Goal: Transaction & Acquisition: Book appointment/travel/reservation

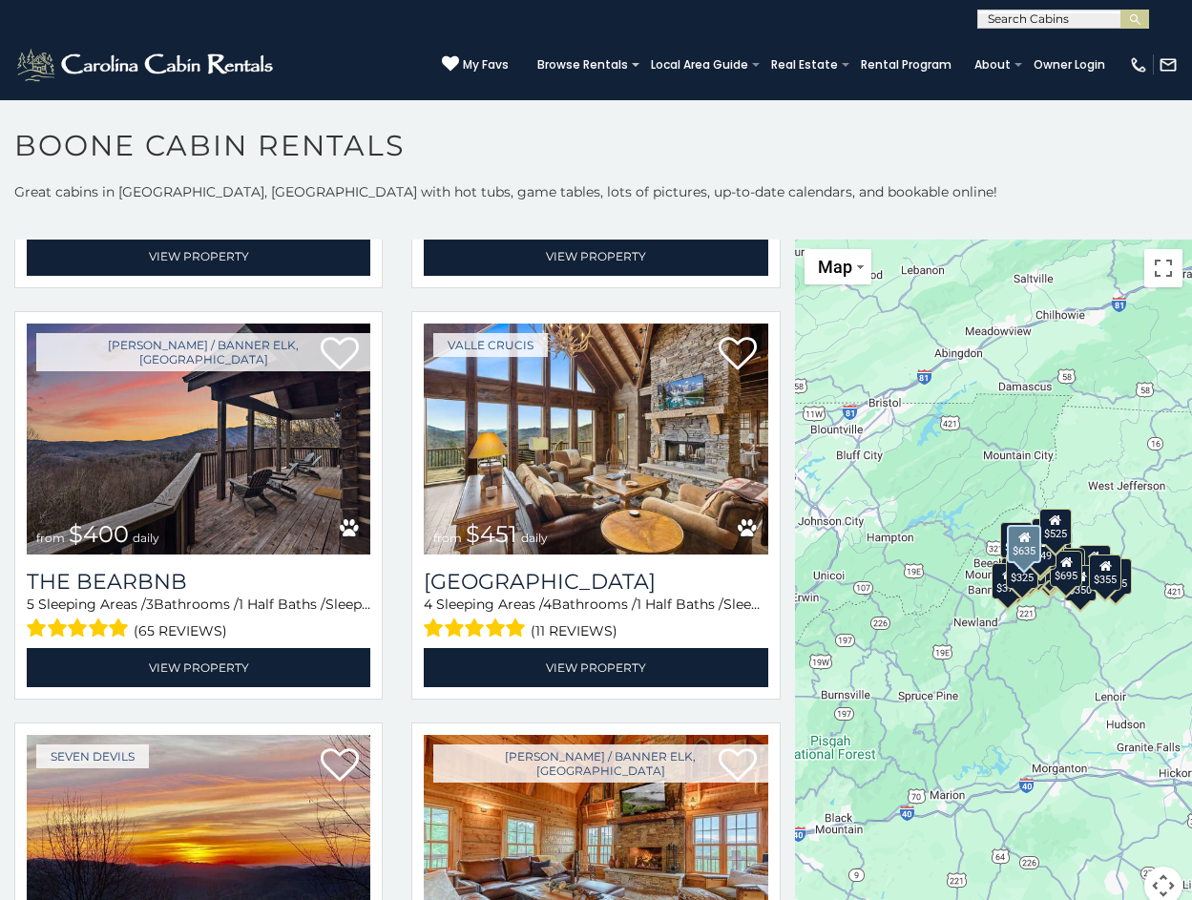
scroll to position [1623, 0]
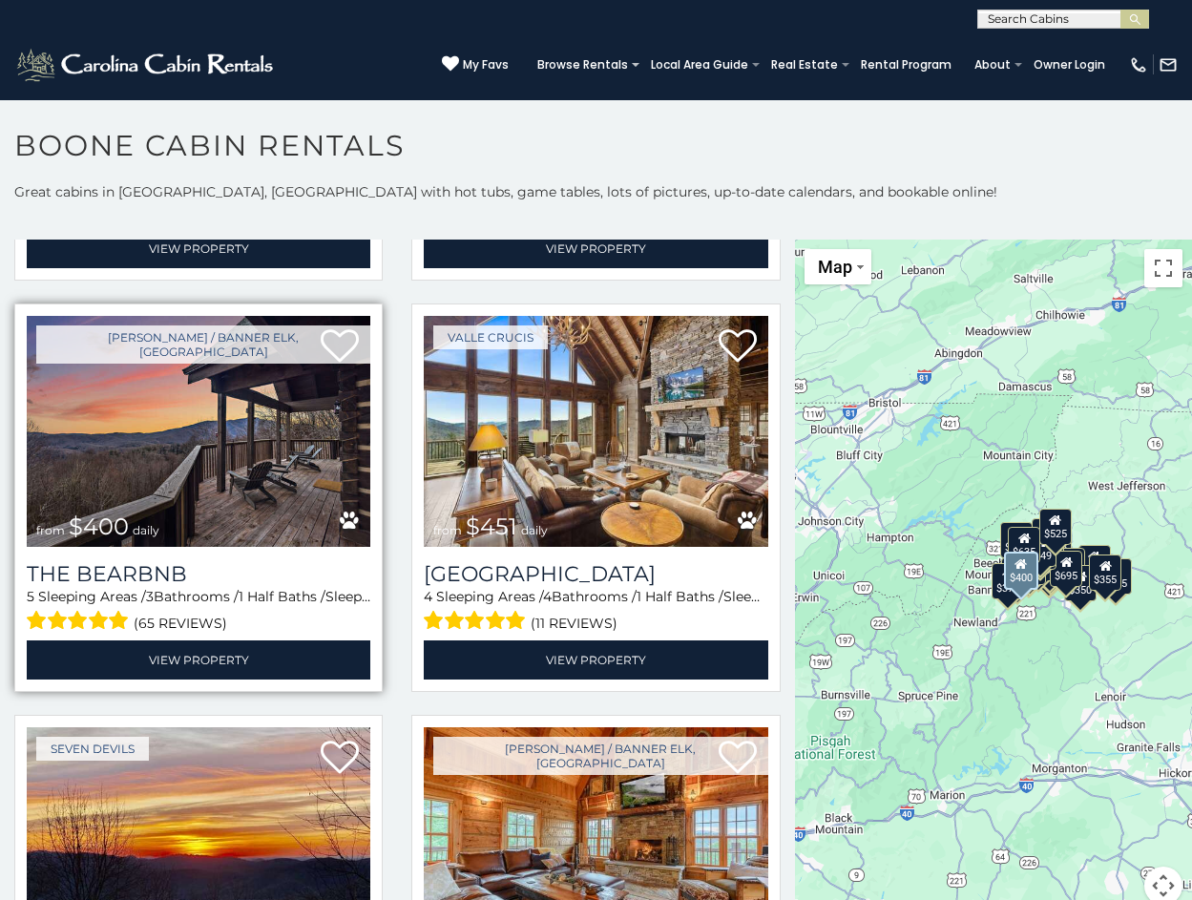
click at [342, 428] on img at bounding box center [199, 431] width 344 height 230
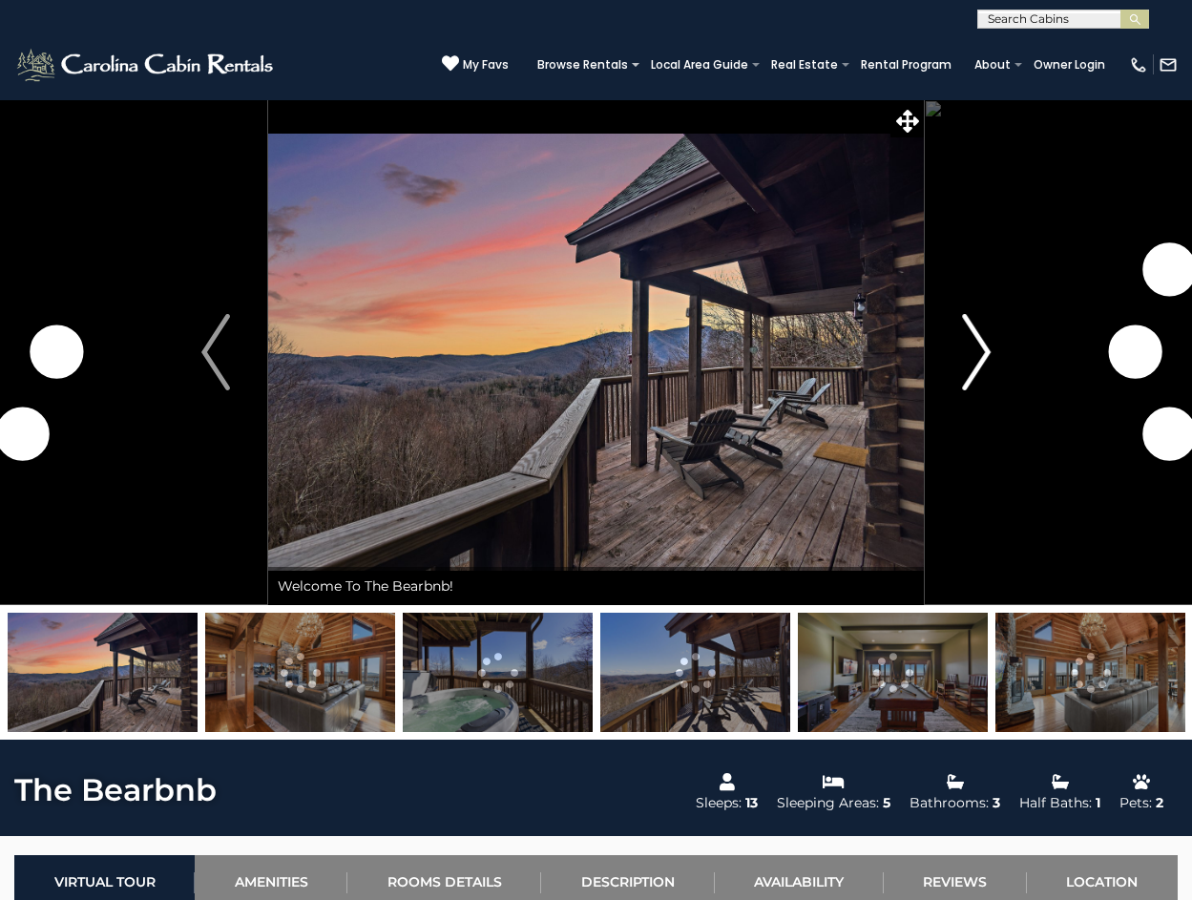
click at [980, 357] on img "Next" at bounding box center [976, 352] width 29 height 76
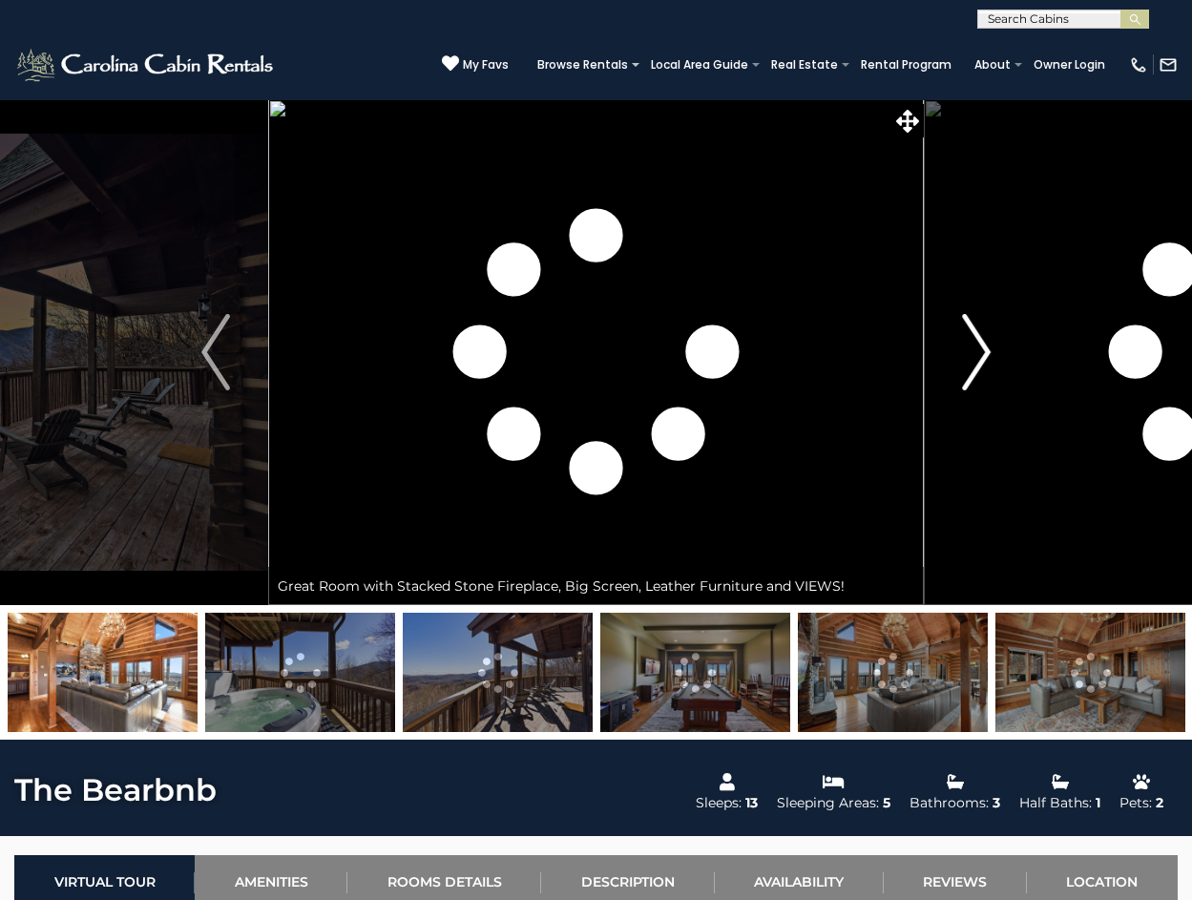
click at [980, 357] on img "Next" at bounding box center [976, 352] width 29 height 76
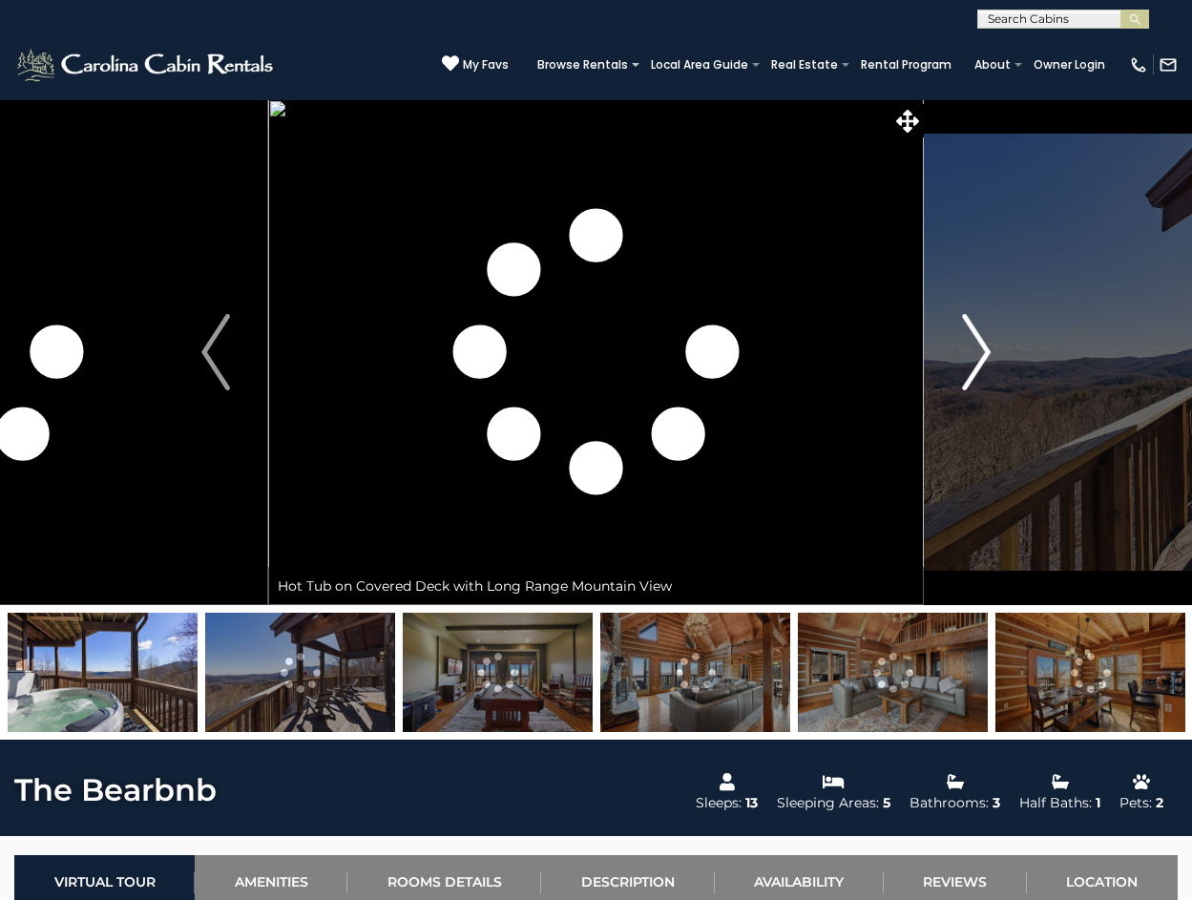
click at [980, 357] on img "Next" at bounding box center [976, 352] width 29 height 76
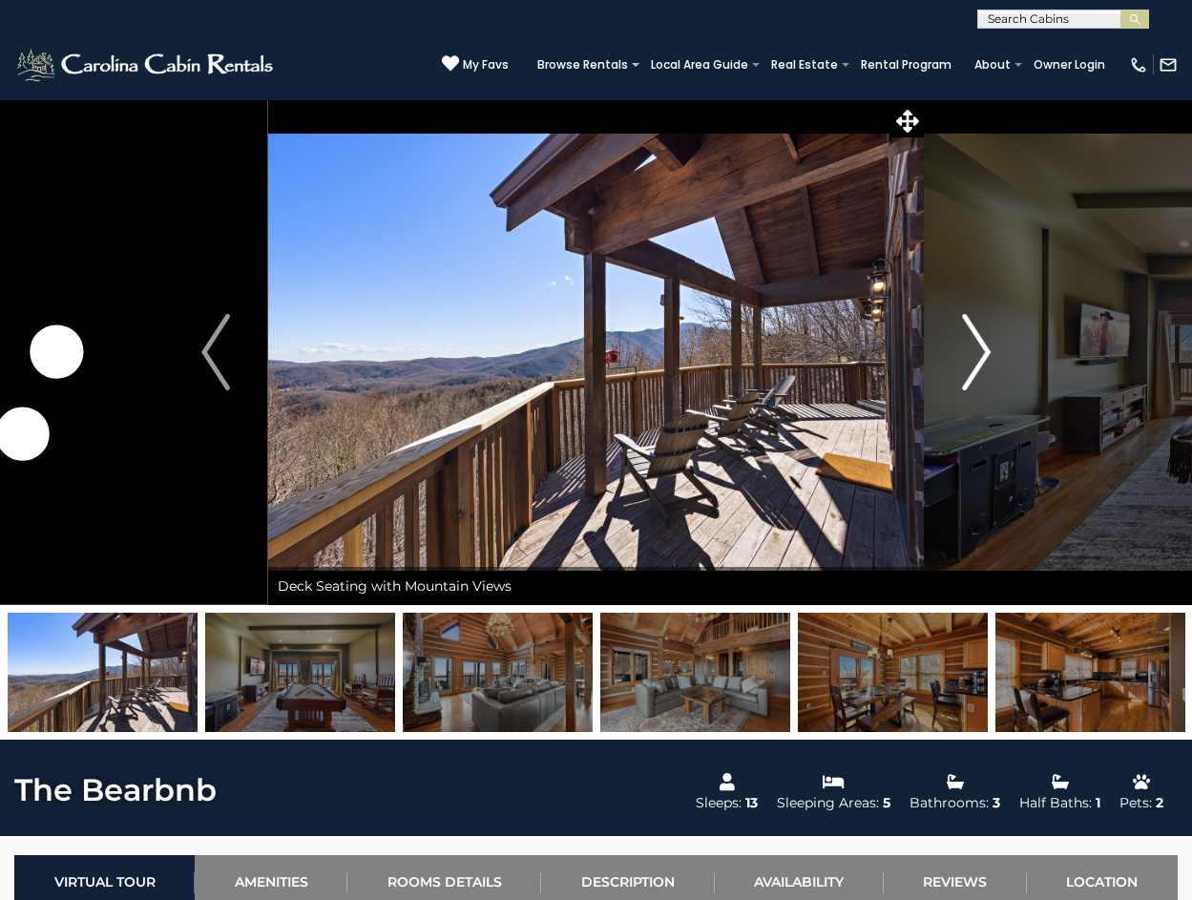
click at [980, 357] on img "Next" at bounding box center [976, 352] width 29 height 76
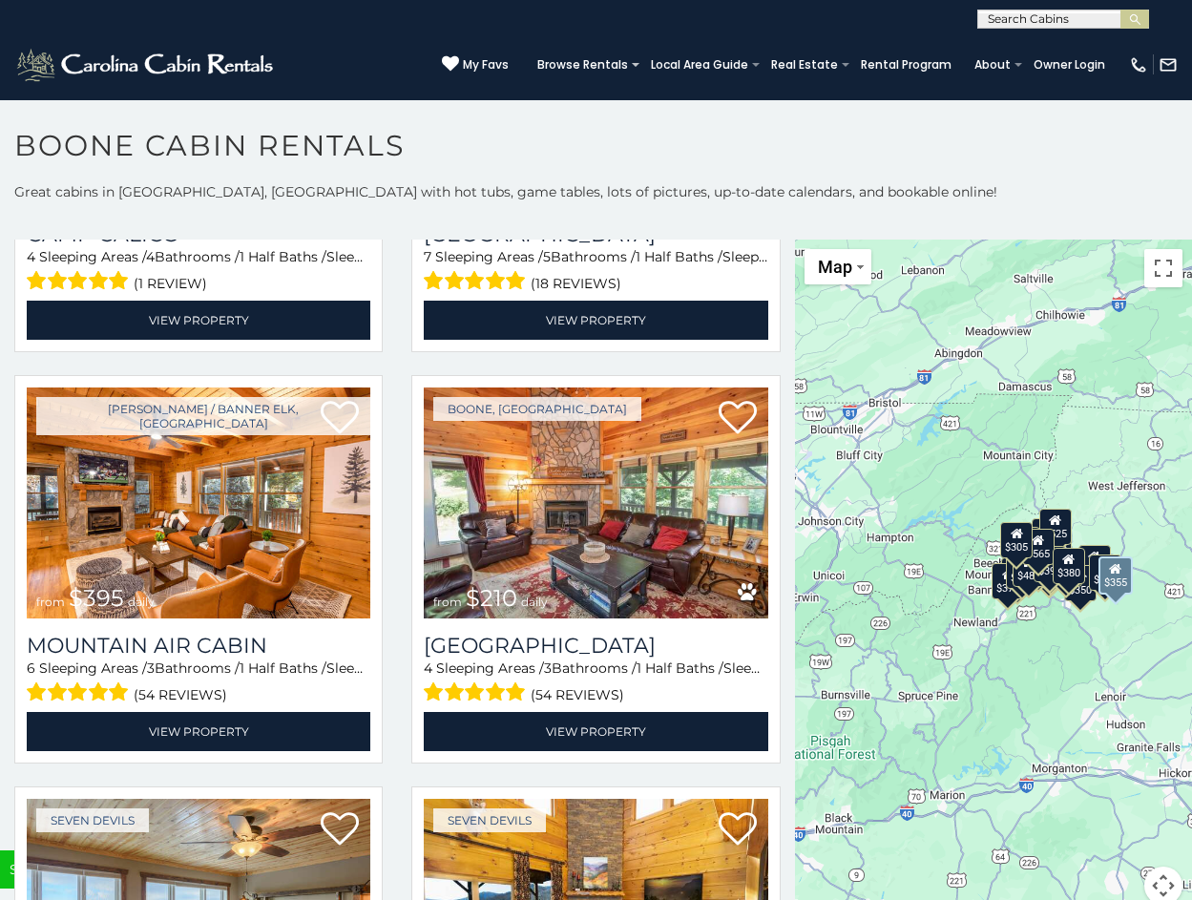
scroll to position [5441, 0]
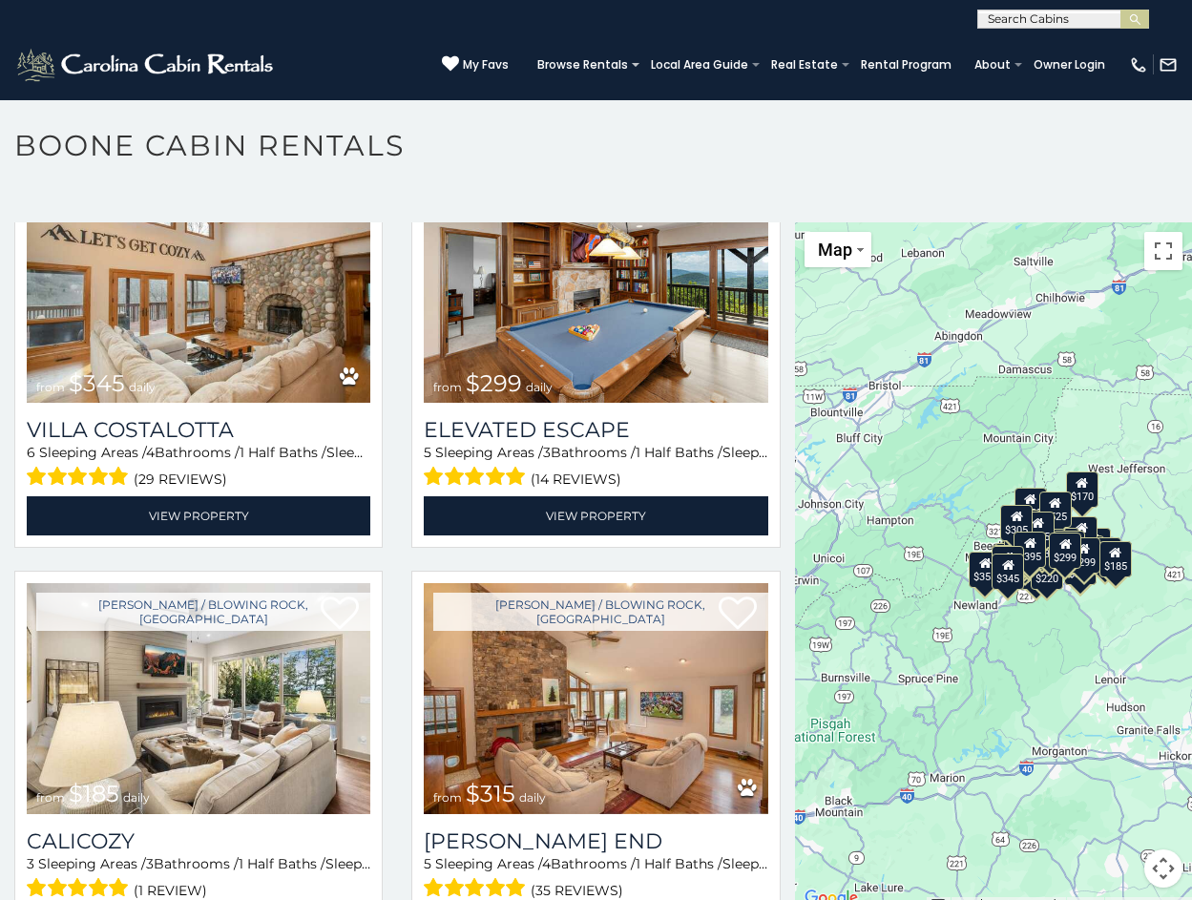
scroll to position [1, 0]
click at [1004, 25] on input "text" at bounding box center [1062, 21] width 167 height 19
type input "*"
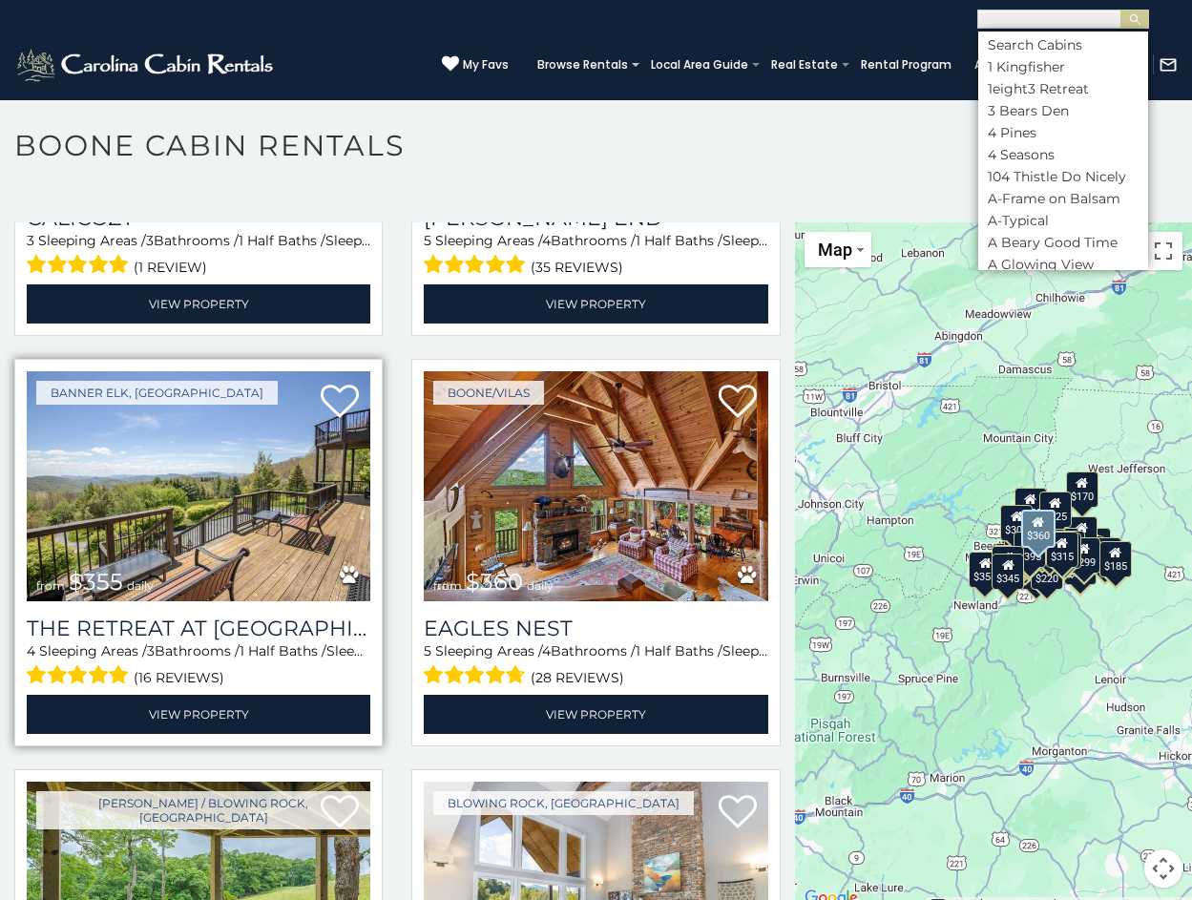
scroll to position [7255, 0]
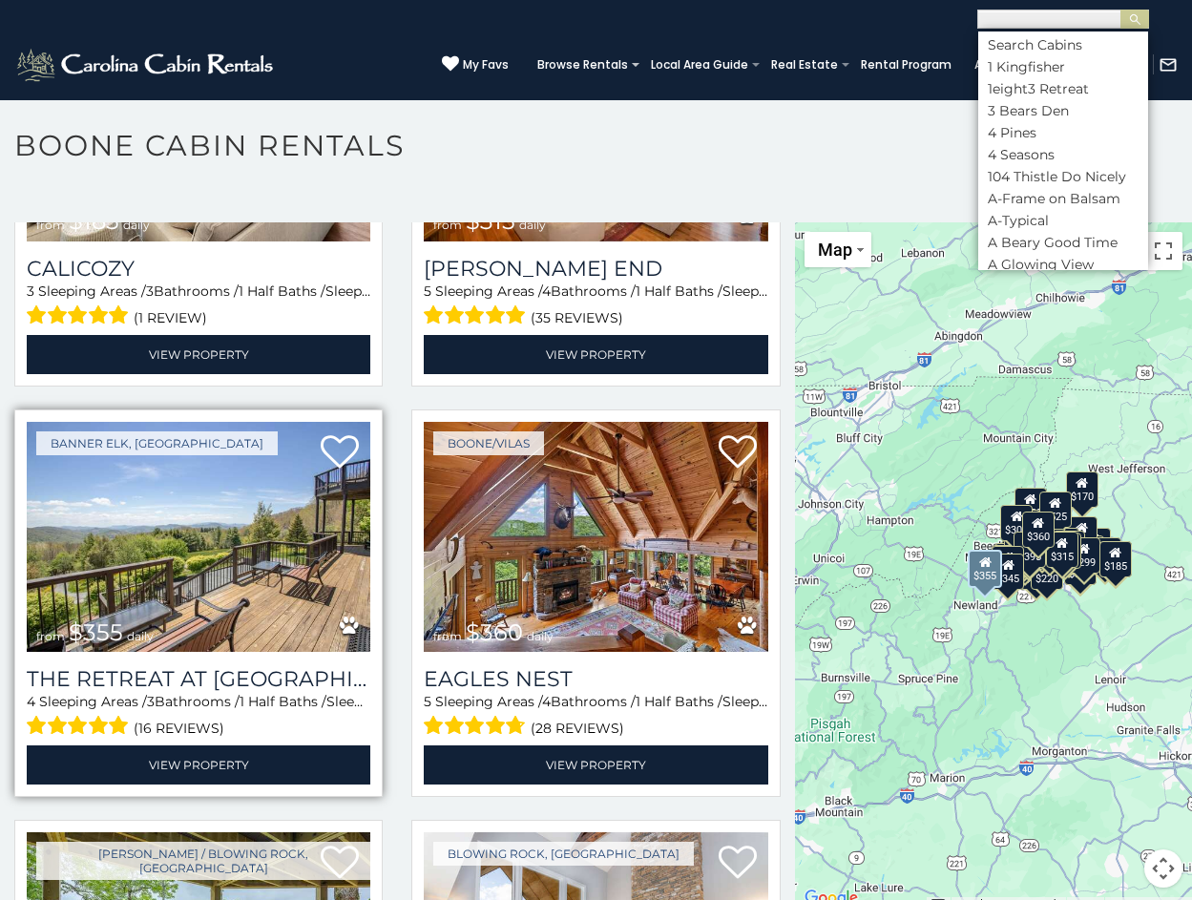
click at [192, 496] on img at bounding box center [199, 537] width 344 height 230
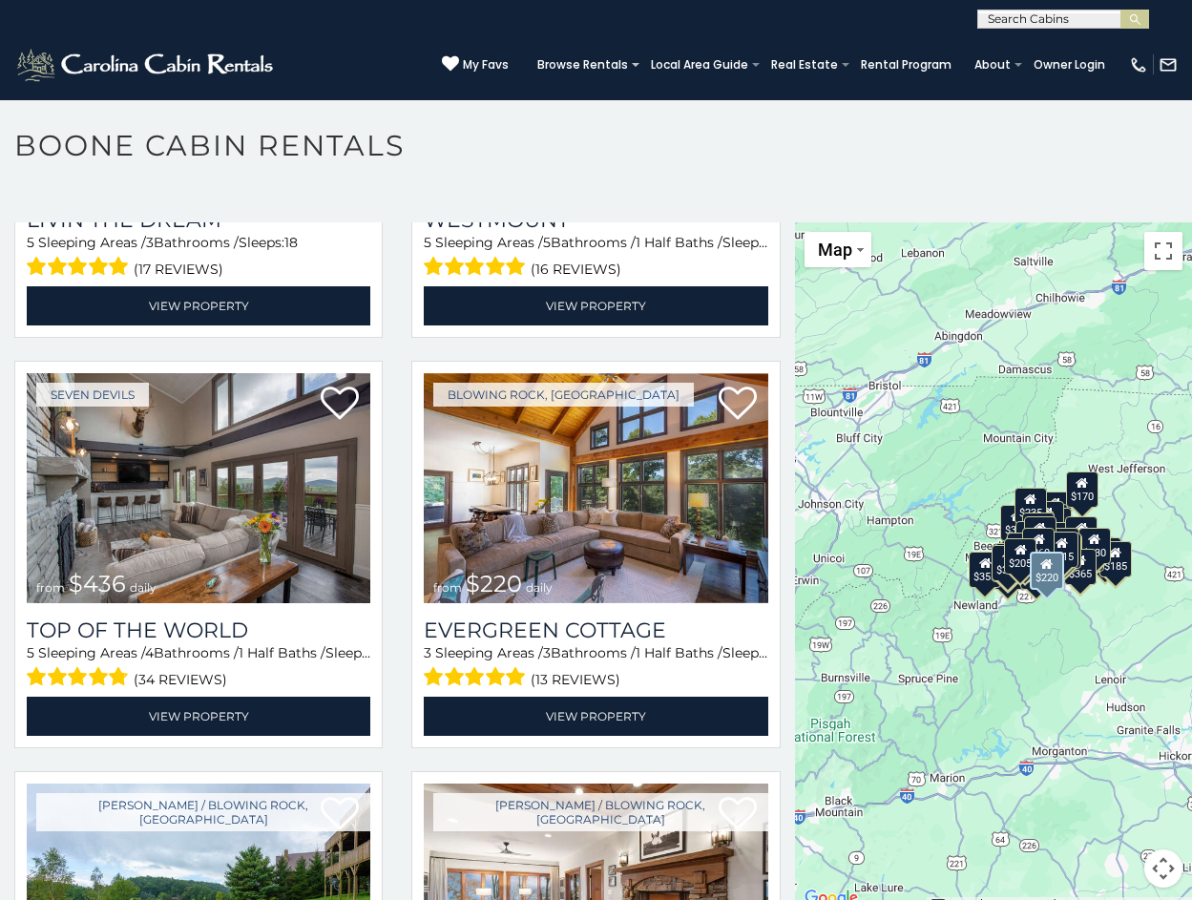
scroll to position [10214, 0]
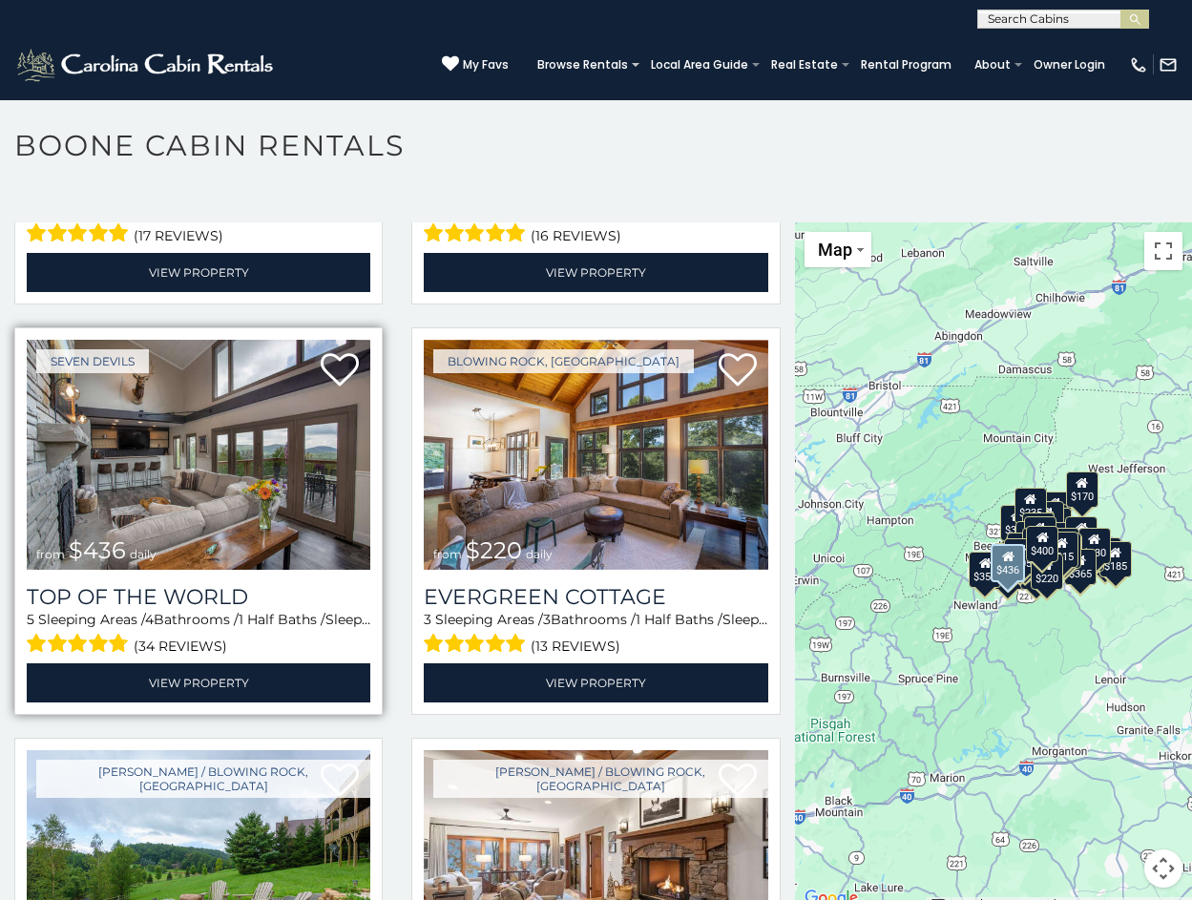
click at [190, 362] on img at bounding box center [199, 455] width 344 height 230
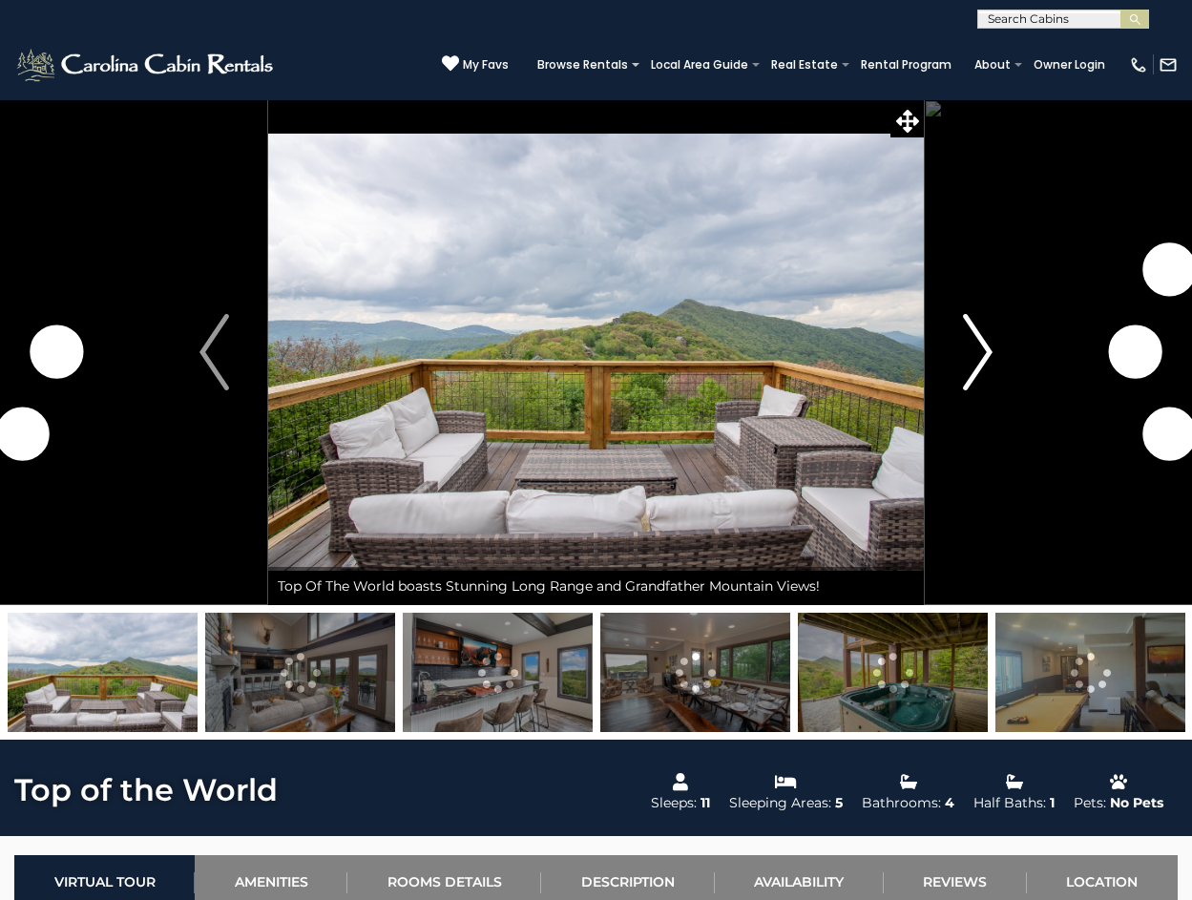
click at [984, 357] on img "Next" at bounding box center [977, 352] width 29 height 76
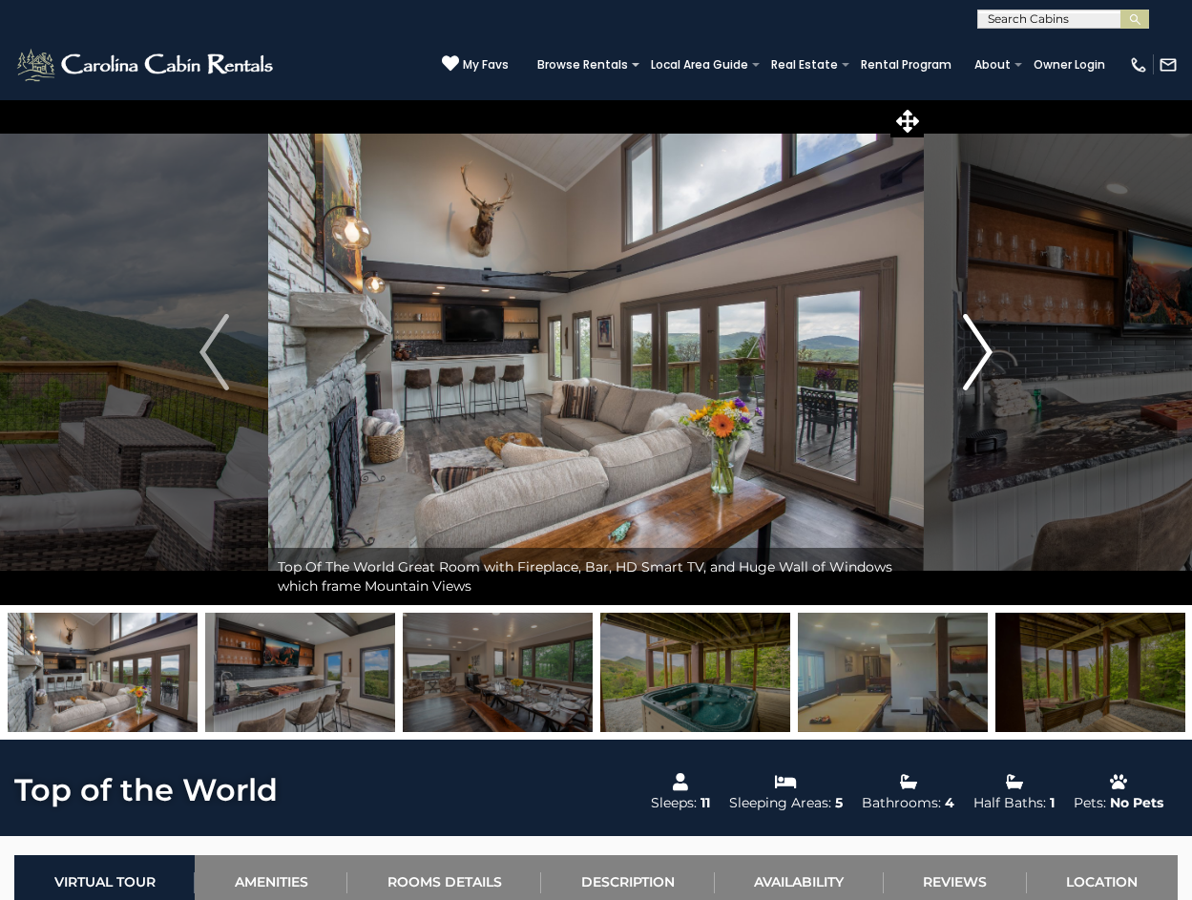
click at [986, 359] on img "Next" at bounding box center [977, 352] width 29 height 76
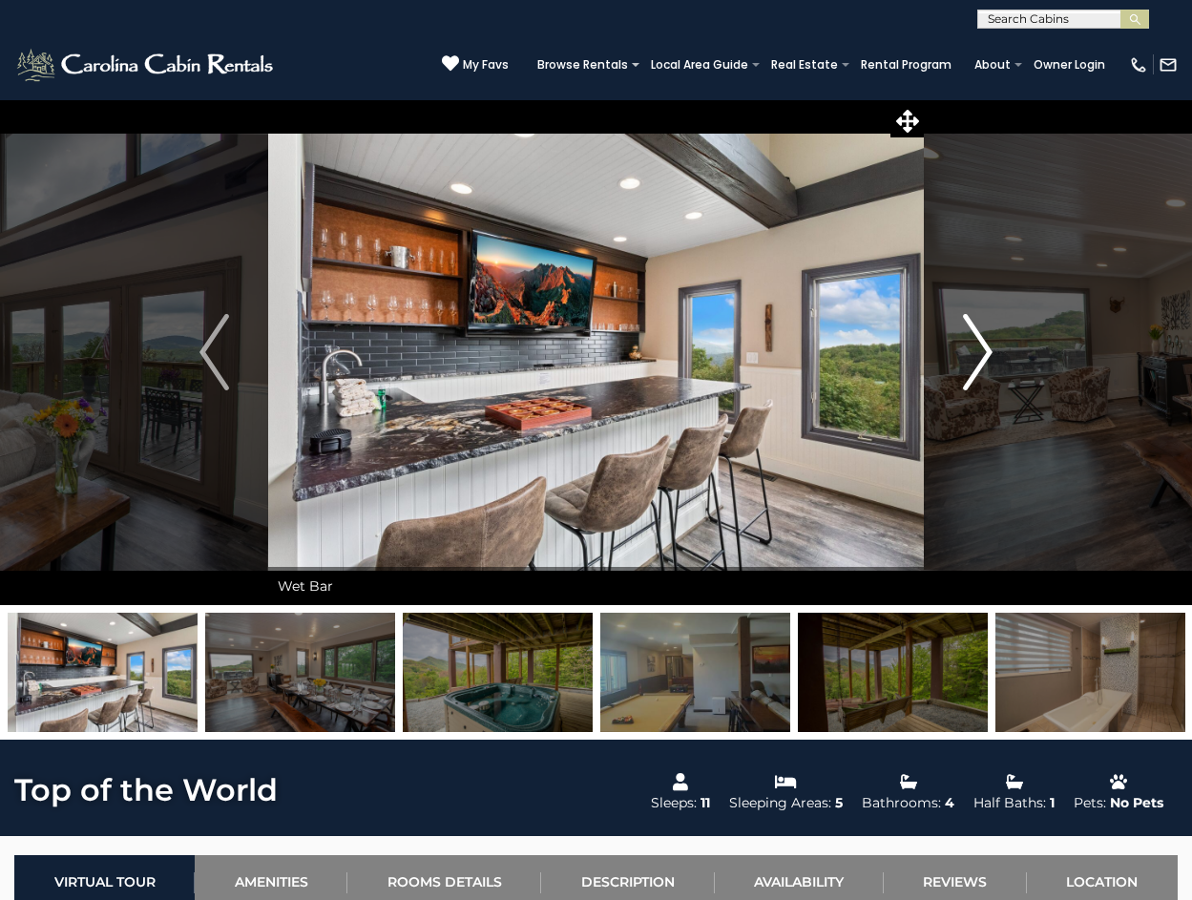
click at [986, 359] on img "Next" at bounding box center [977, 352] width 29 height 76
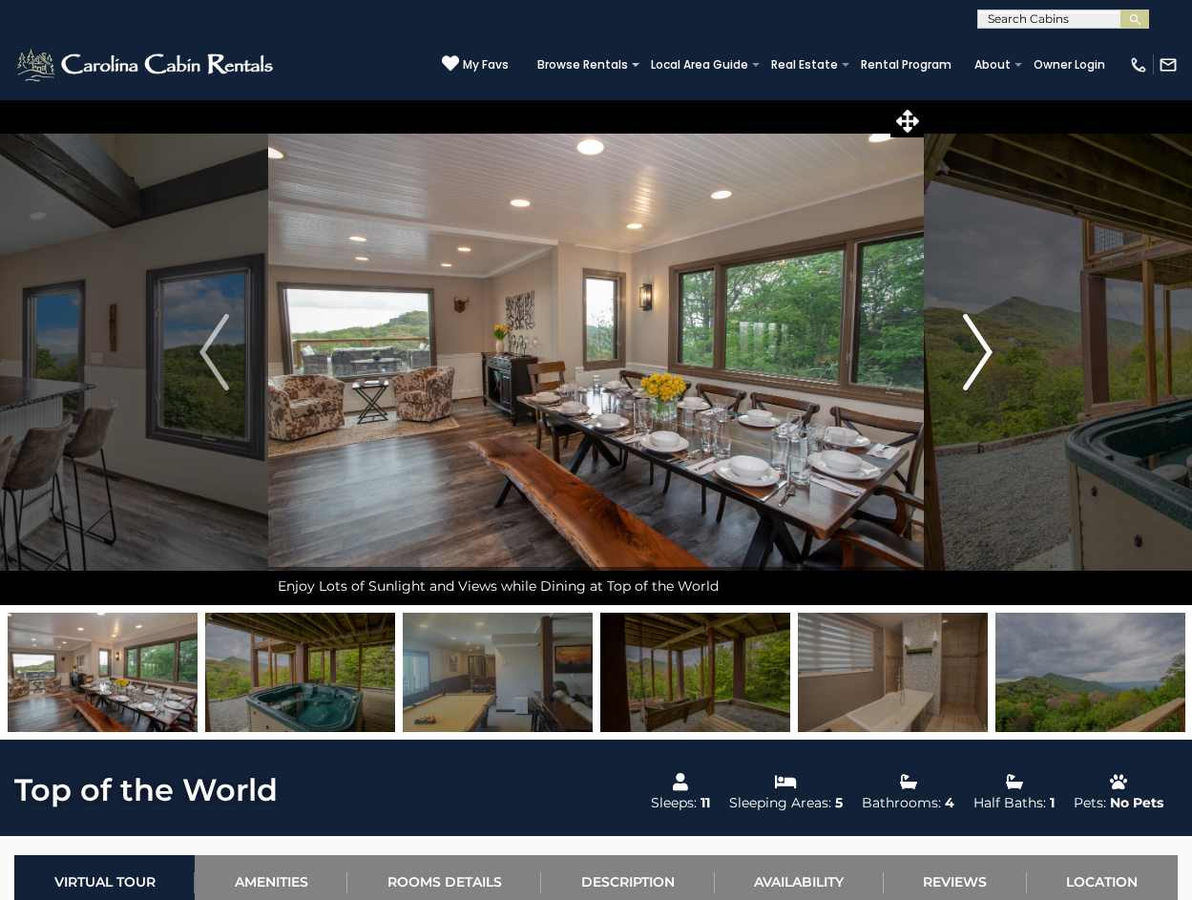
click at [986, 359] on img "Next" at bounding box center [977, 352] width 29 height 76
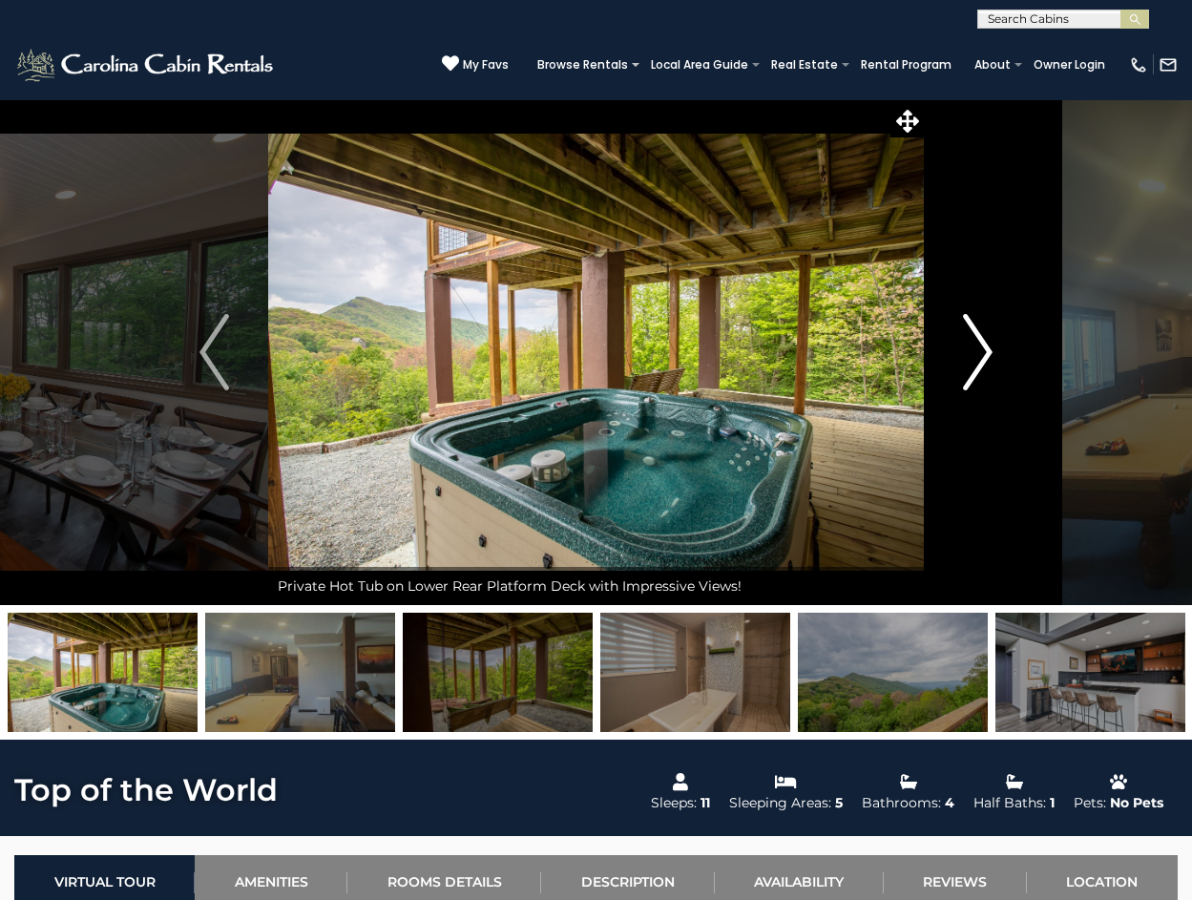
click at [986, 359] on img "Next" at bounding box center [977, 352] width 29 height 76
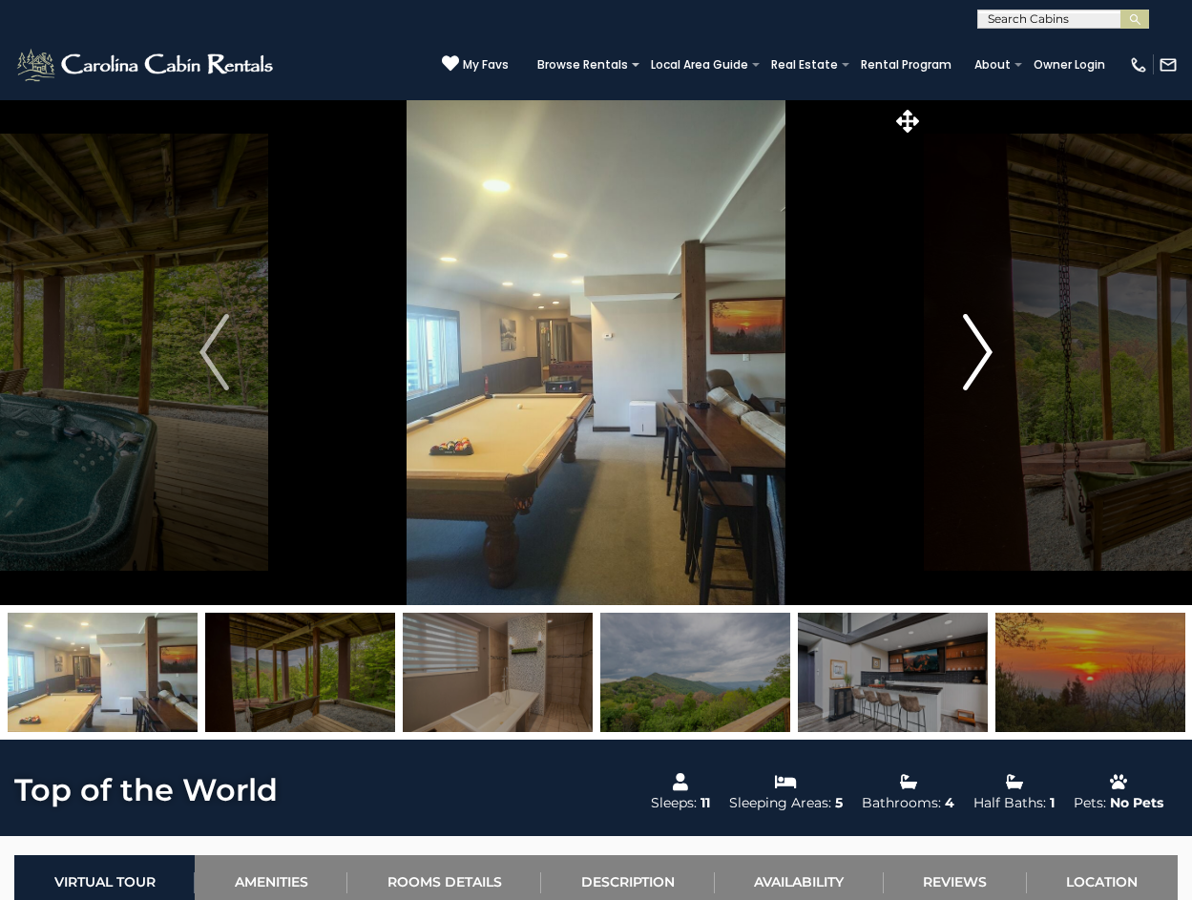
click at [986, 359] on img "Next" at bounding box center [977, 352] width 29 height 76
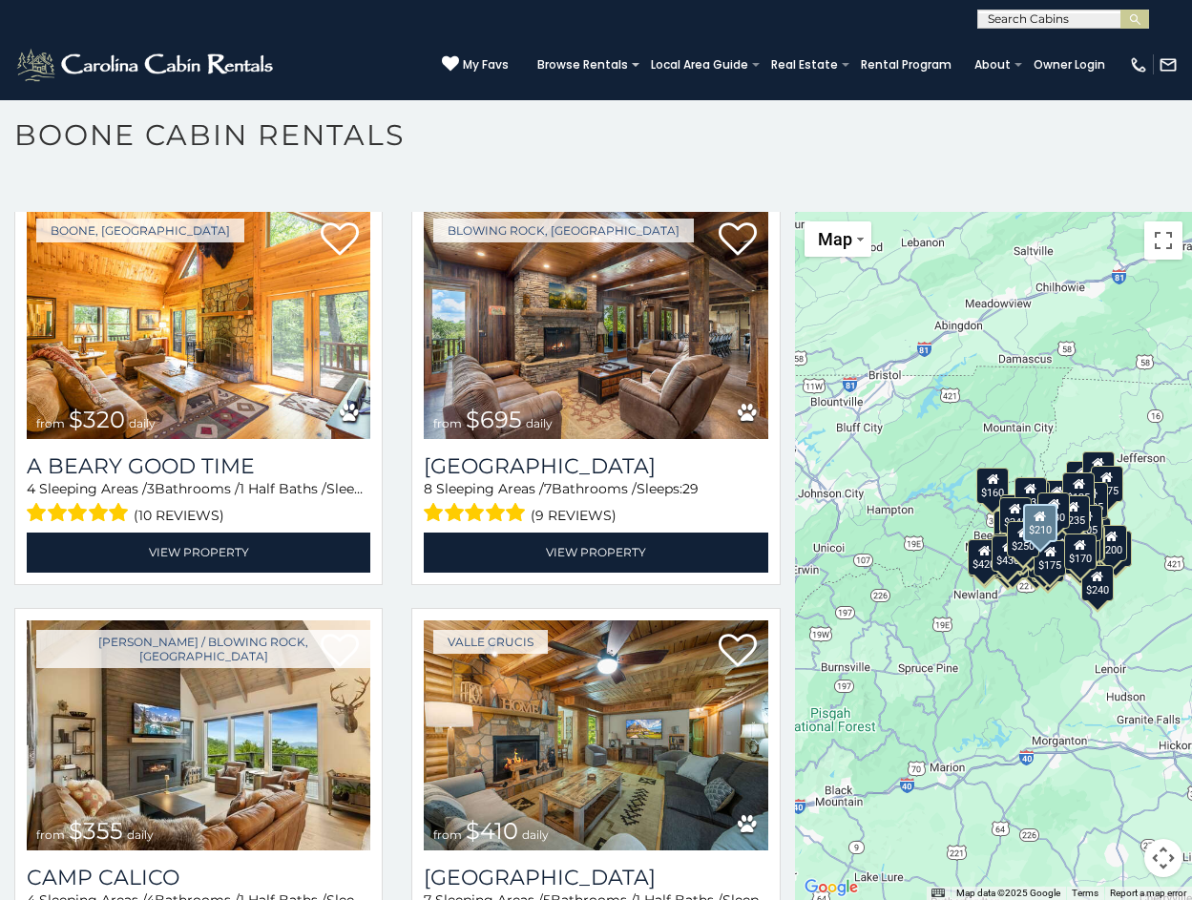
scroll to position [4533, 0]
